Goal: Check status

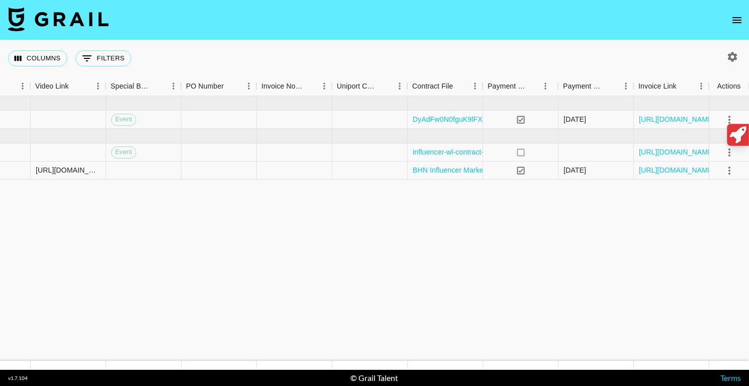
scroll to position [0, 920]
click at [694, 170] on link "[URL][DOMAIN_NAME]" at bounding box center [677, 170] width 76 height 10
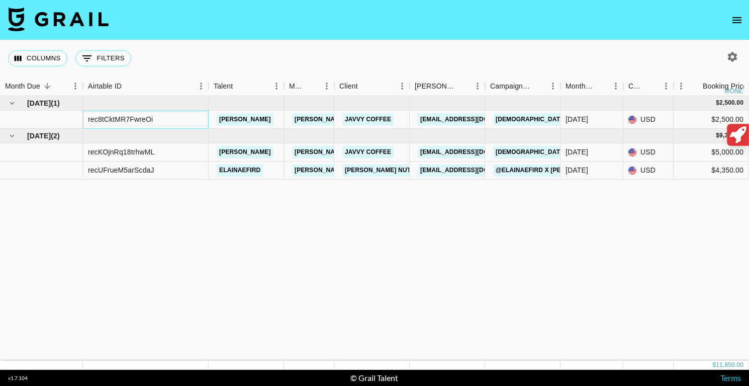
click at [168, 123] on div "rec8tCktMR7FwreOi" at bounding box center [146, 120] width 126 height 18
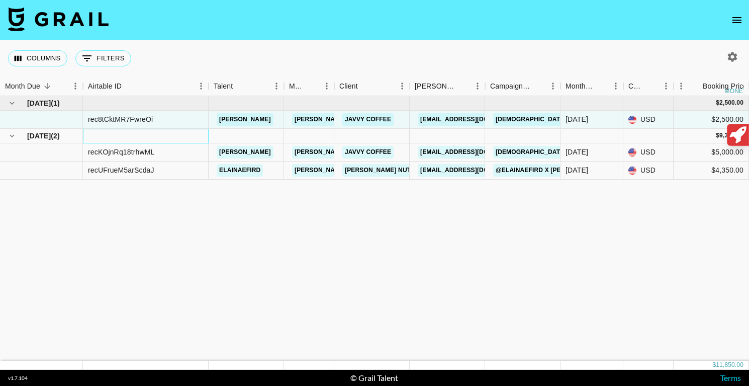
click at [189, 137] on div at bounding box center [146, 136] width 126 height 15
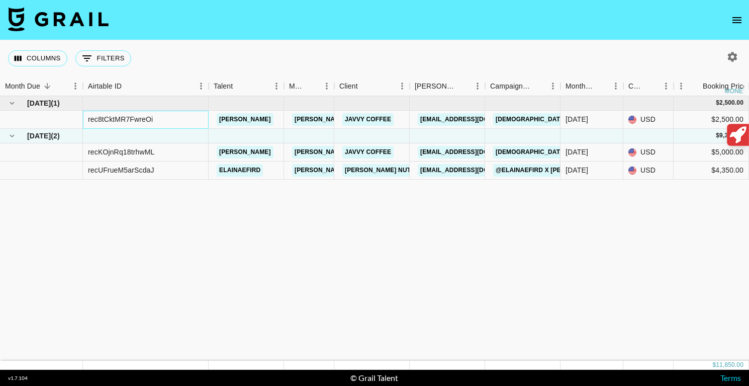
click at [188, 124] on div "rec8tCktMR7FwreOi" at bounding box center [146, 120] width 126 height 18
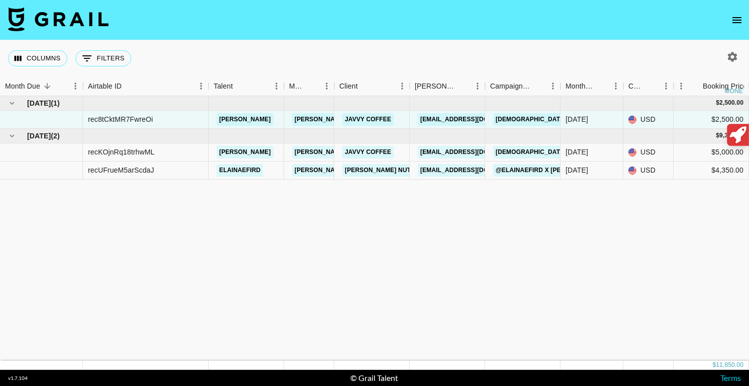
click at [151, 174] on div "recUFrueM5arScdaJ" at bounding box center [121, 170] width 66 height 10
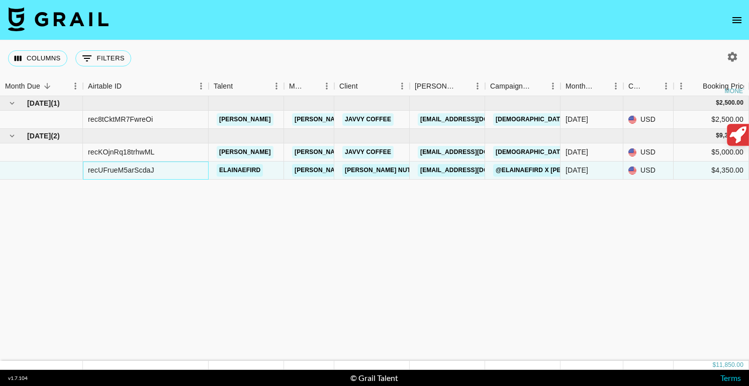
click at [166, 171] on div "recUFrueM5arScdaJ" at bounding box center [146, 170] width 126 height 18
click at [154, 170] on div "recUFrueM5arScdaJ" at bounding box center [146, 170] width 126 height 18
